Goal: Navigation & Orientation: Understand site structure

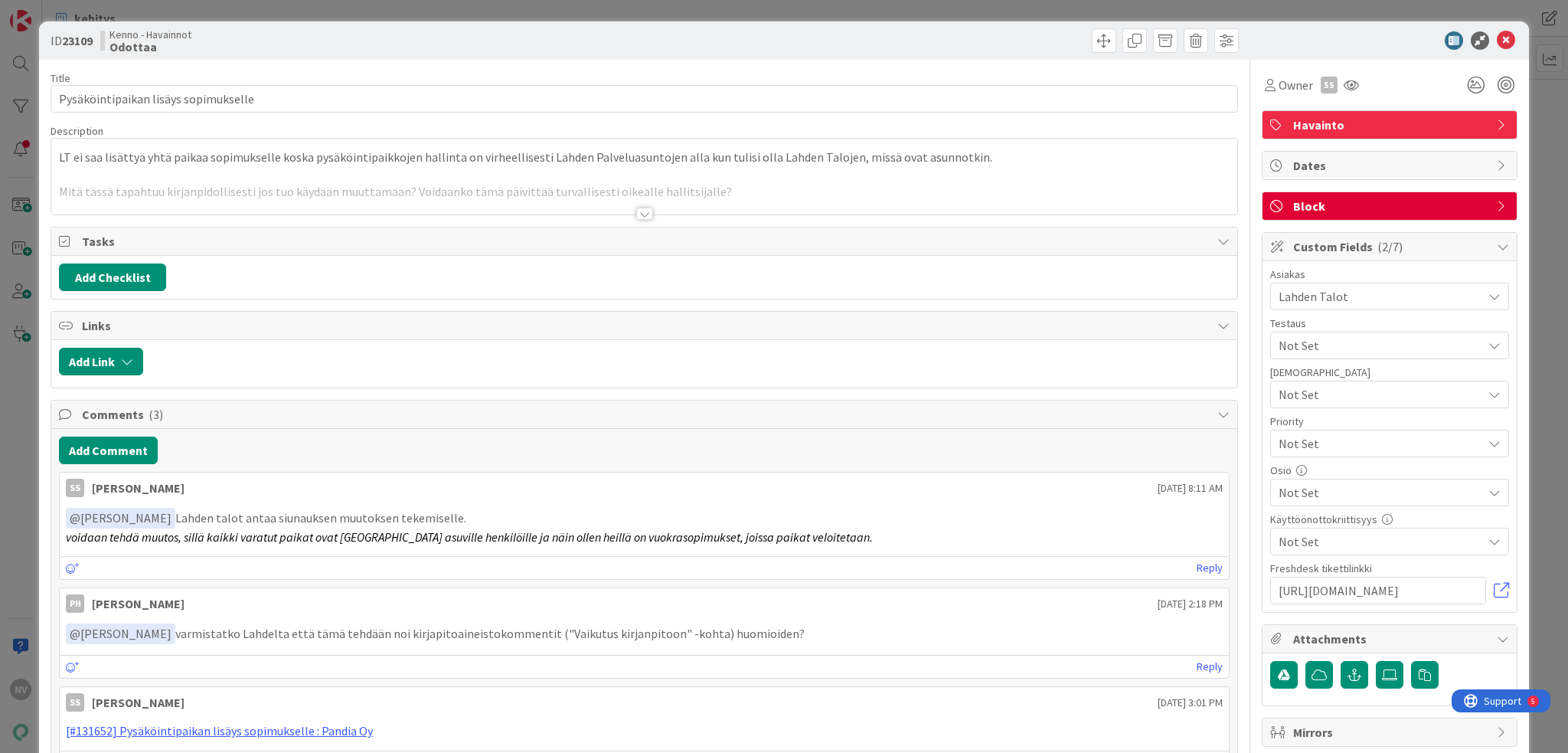
click at [637, 214] on div at bounding box center [644, 213] width 16 height 13
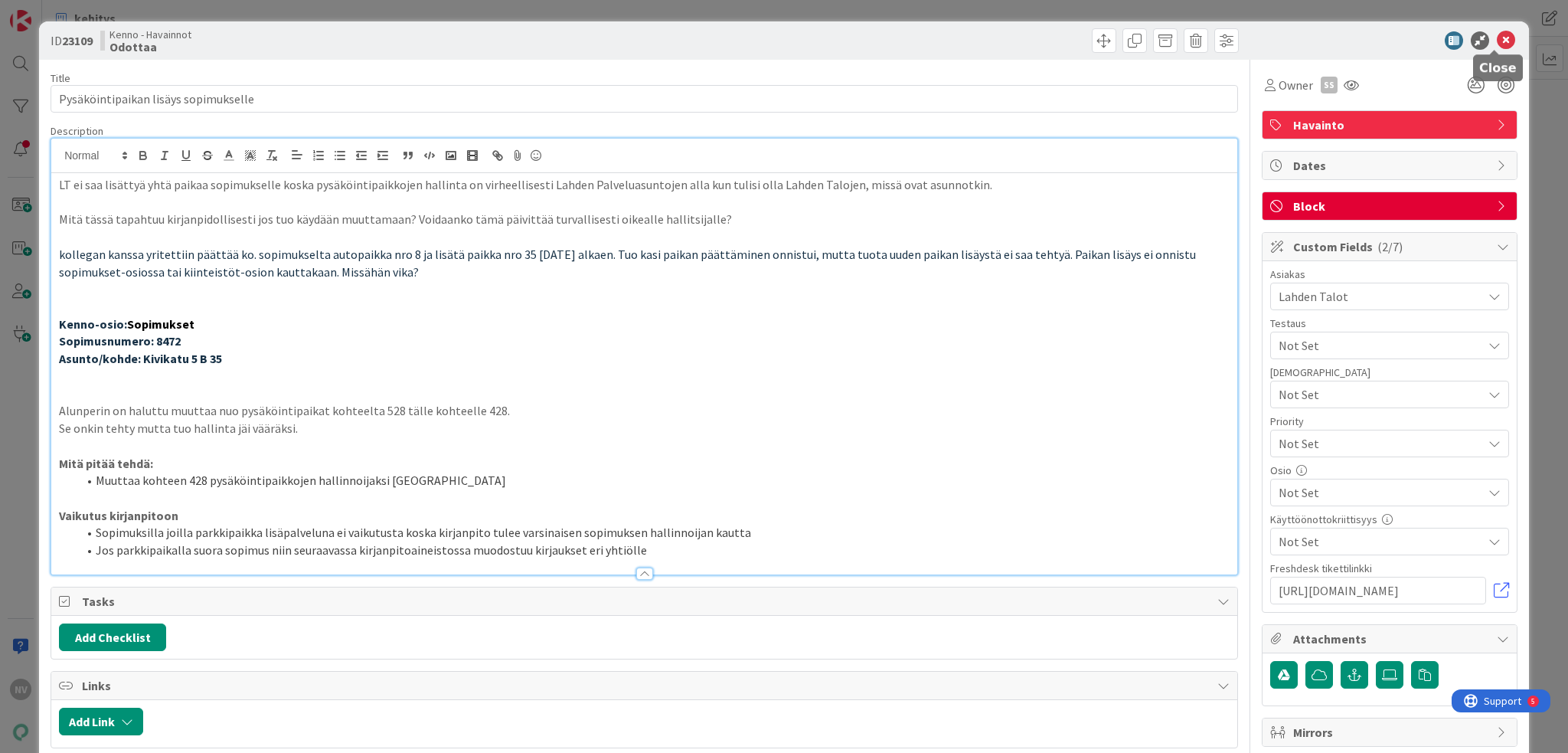
drag, startPoint x: 1493, startPoint y: 40, endPoint x: 1476, endPoint y: 46, distance: 18.0
click at [1496, 42] on icon at bounding box center [1505, 40] width 18 height 18
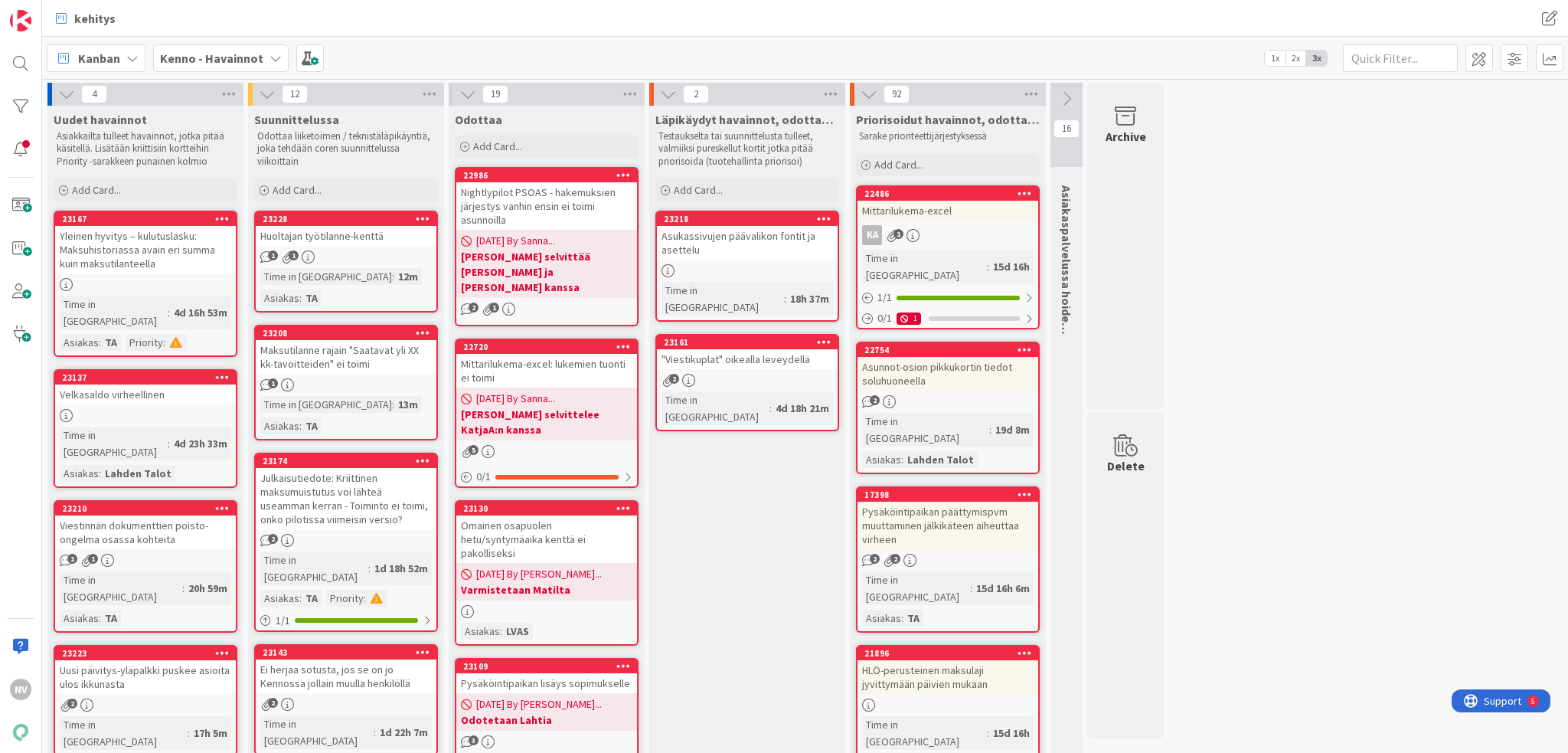
click at [272, 56] on icon at bounding box center [275, 58] width 13 height 13
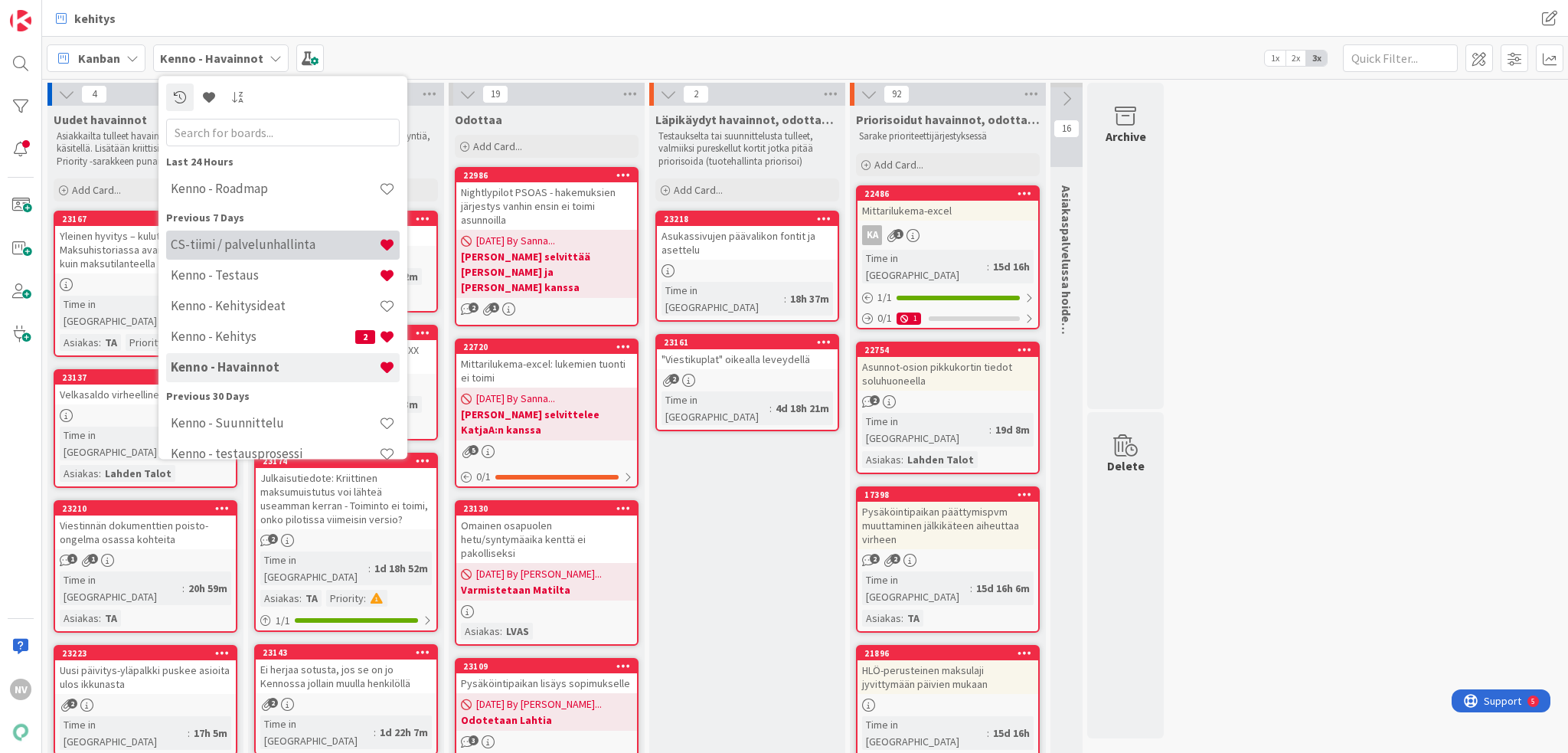
click at [273, 245] on h4 "CS-tiimi / palvelunhallinta" at bounding box center [274, 245] width 208 height 16
